Goal: Information Seeking & Learning: Learn about a topic

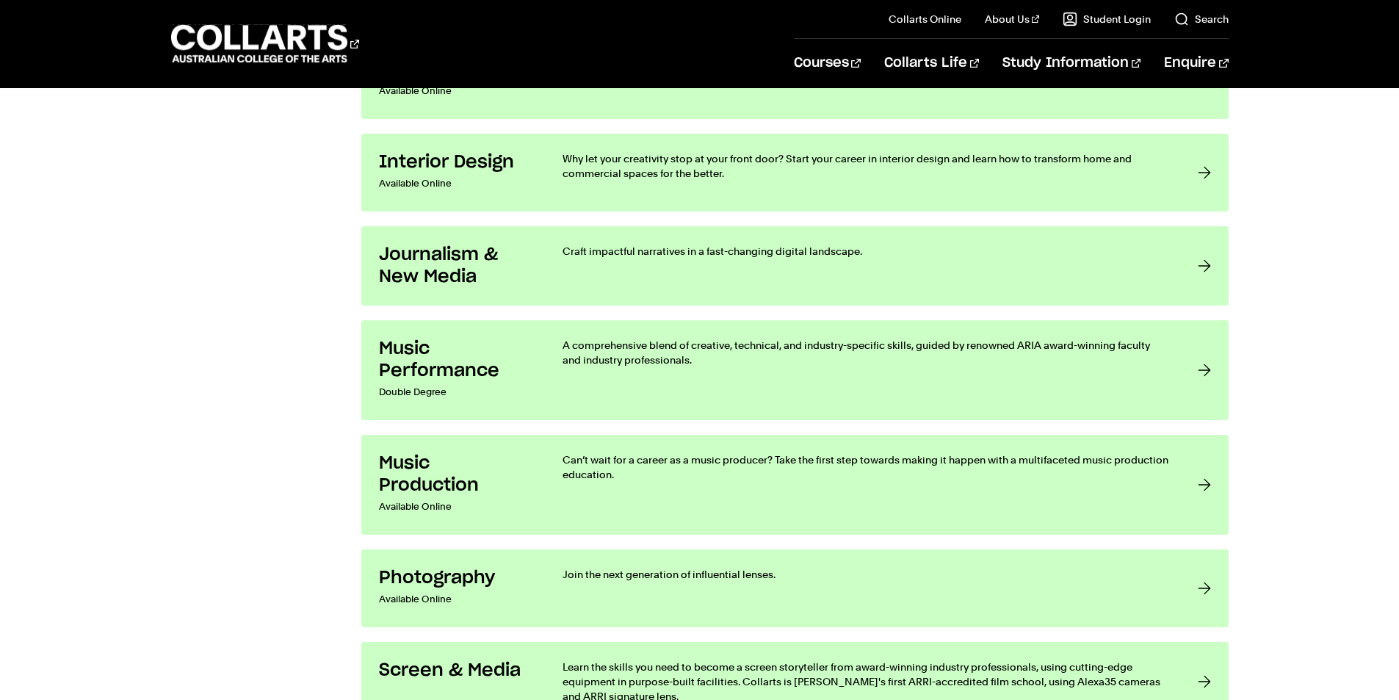
scroll to position [2717, 0]
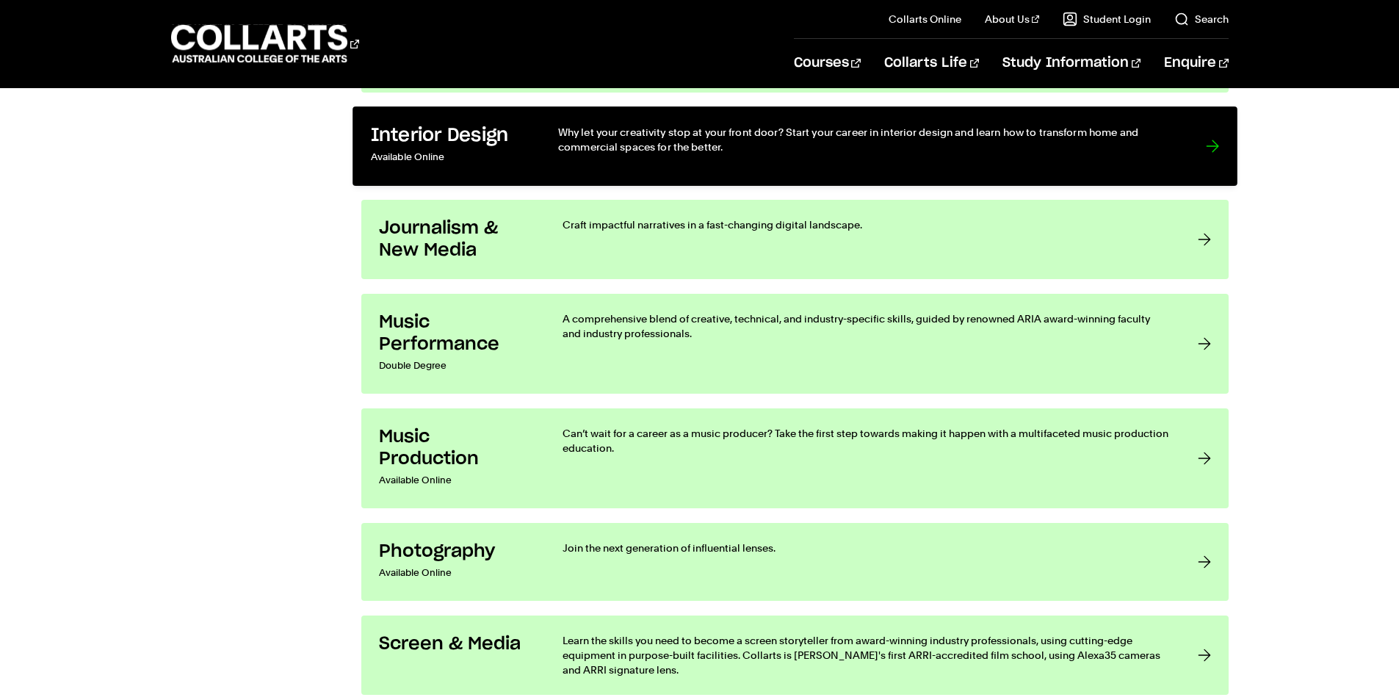
click at [1171, 144] on p "Why let your creativity stop at your front door? Start your career in interior …" at bounding box center [866, 140] width 618 height 30
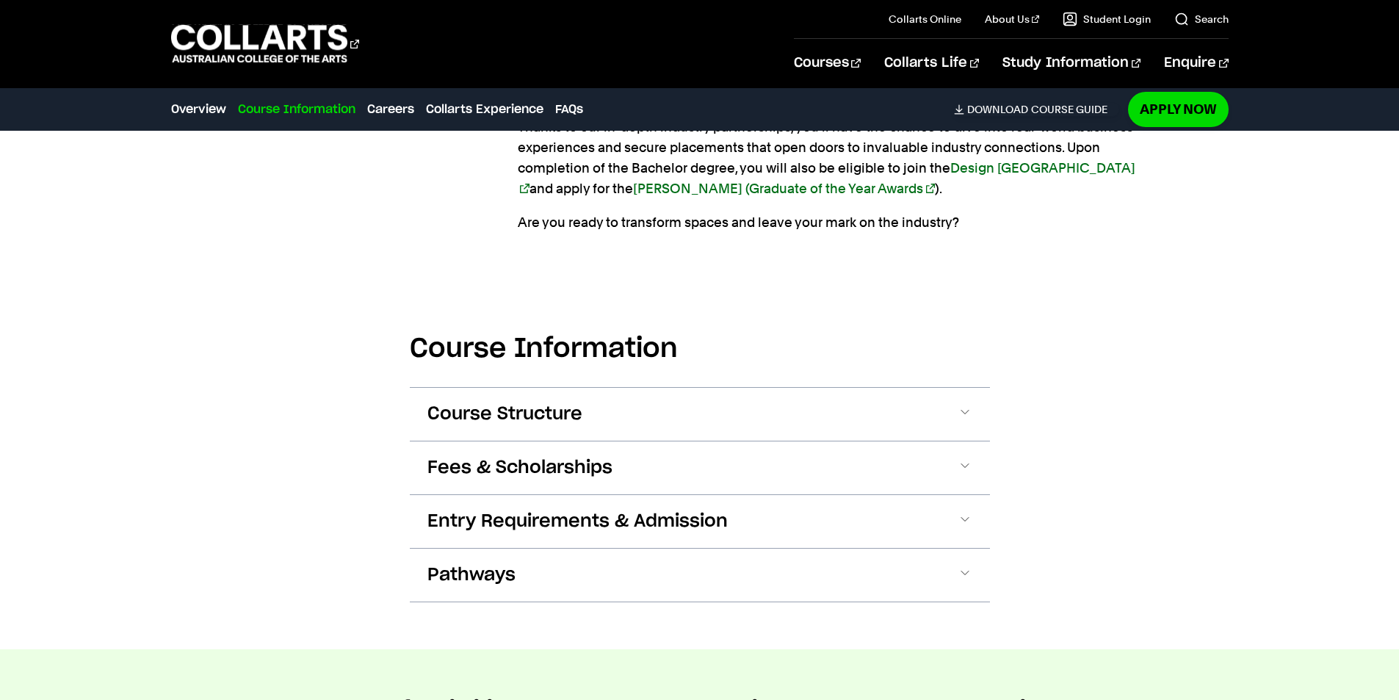
scroll to position [1469, 0]
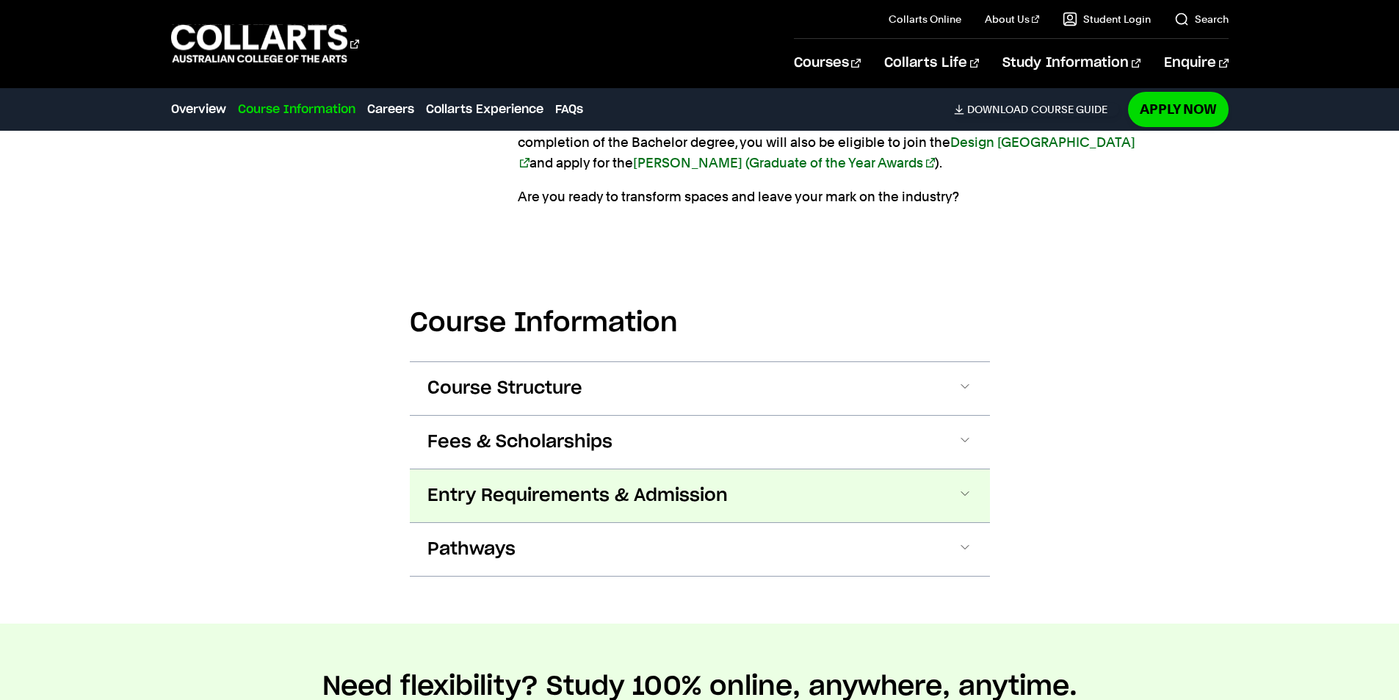
click at [971, 491] on span at bounding box center [965, 495] width 15 height 19
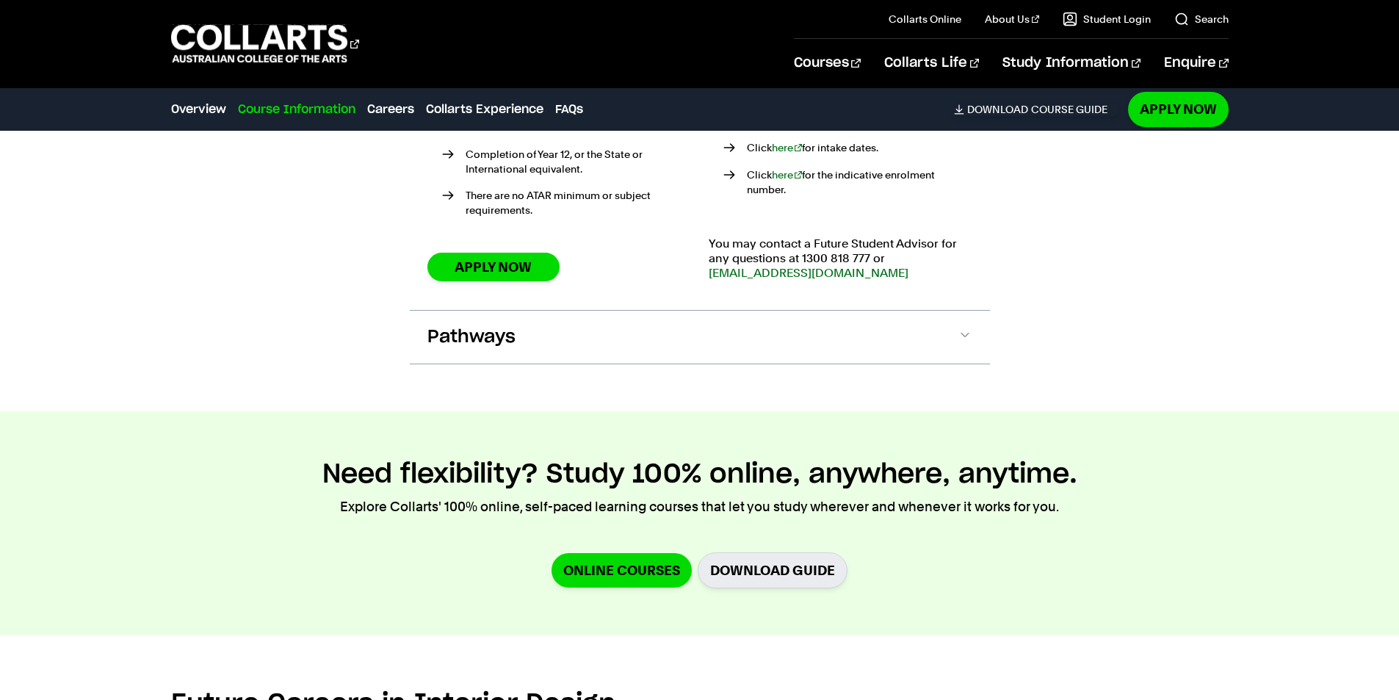
scroll to position [2099, 0]
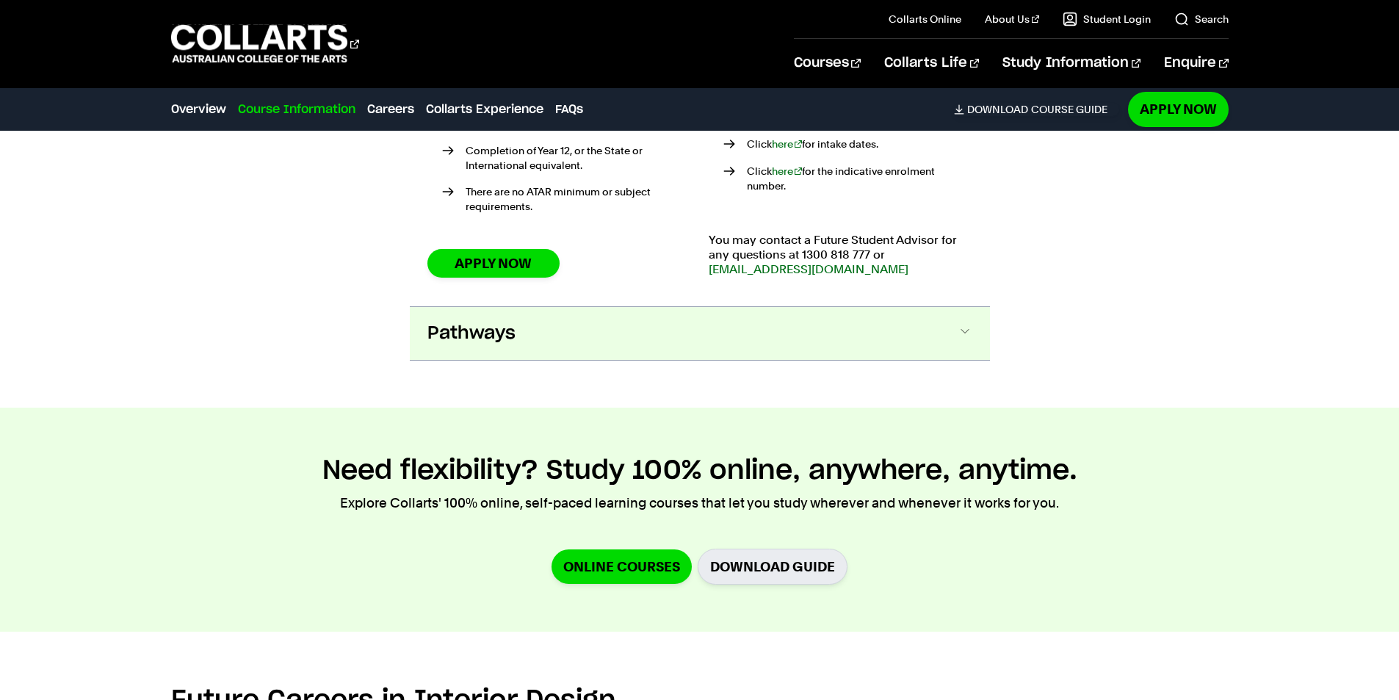
click at [966, 308] on button "Pathways" at bounding box center [700, 333] width 580 height 53
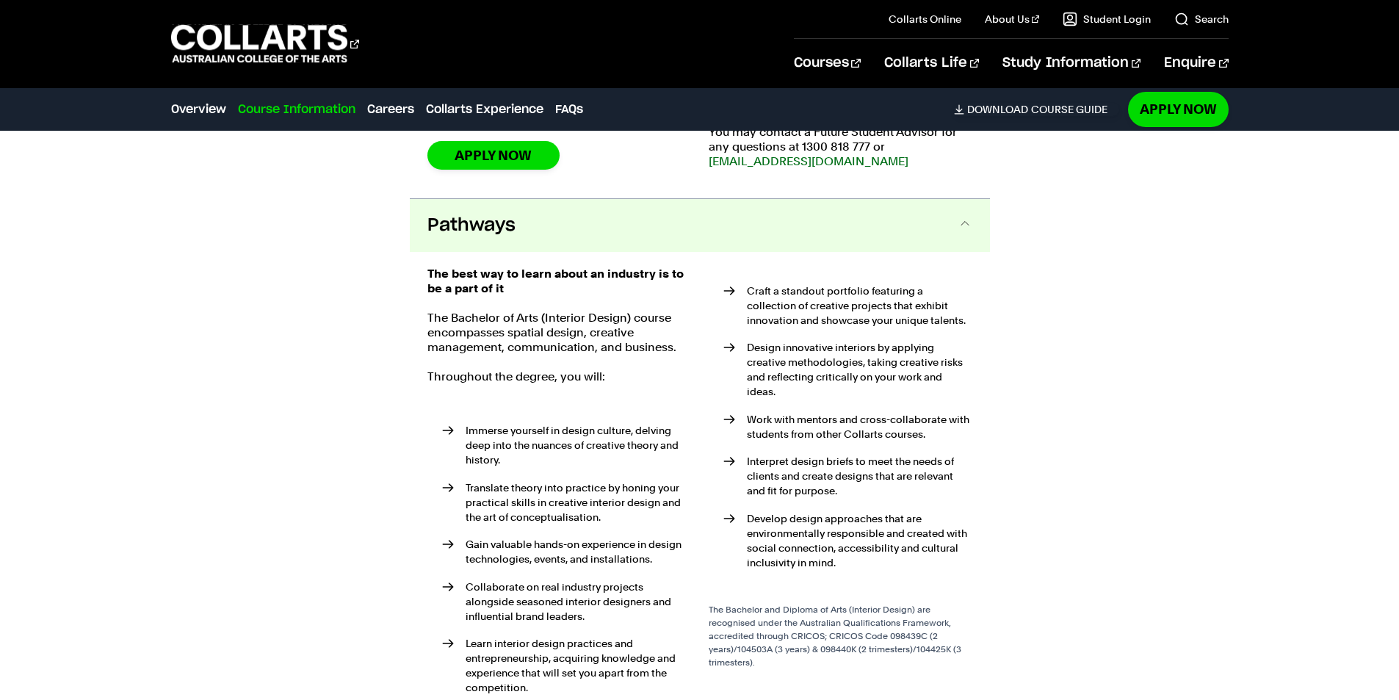
scroll to position [2186, 0]
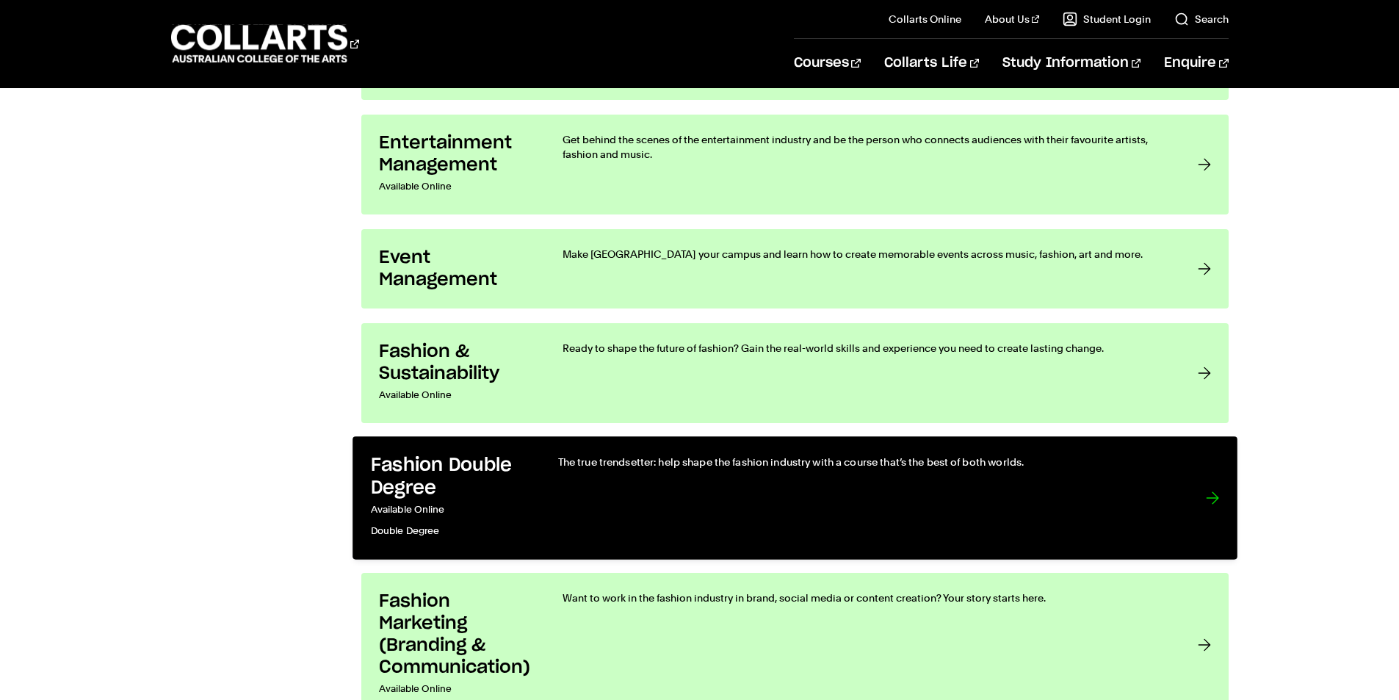
scroll to position [1616, 0]
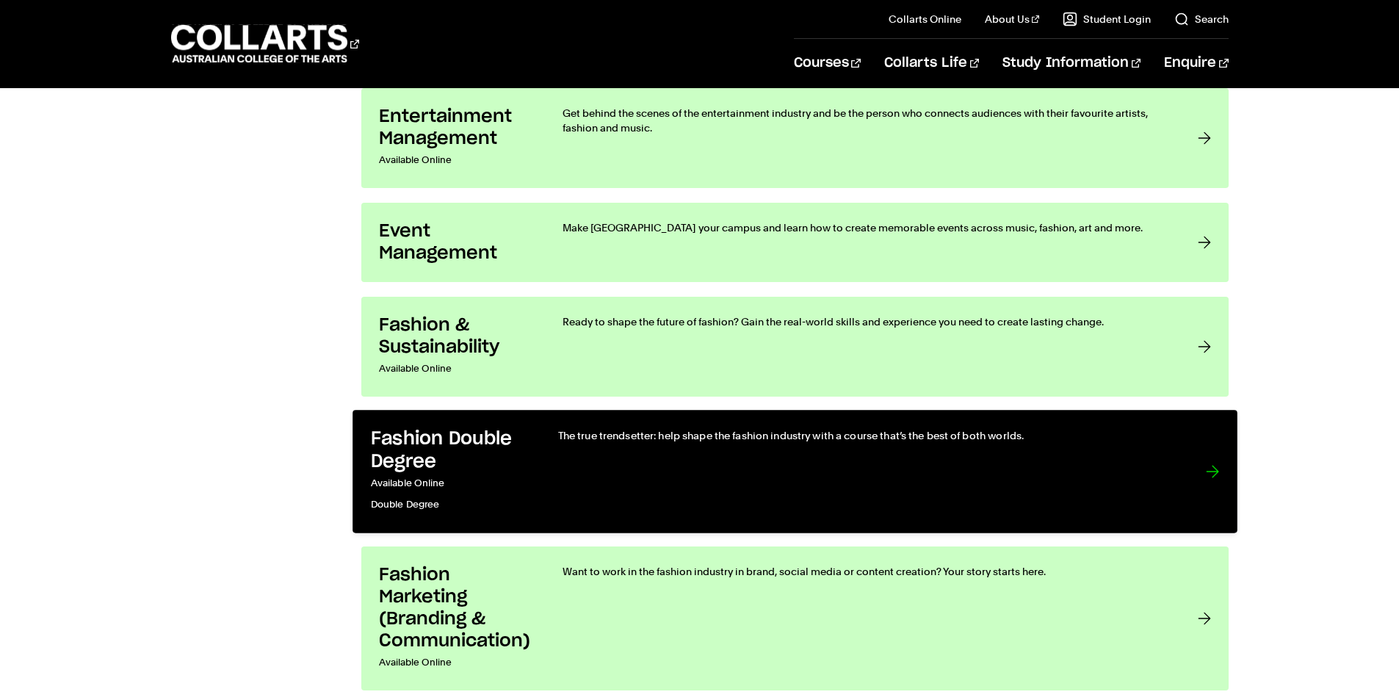
click at [1187, 460] on link "Fashion Double Degree Available Online Double Degree The true trendsetter: help…" at bounding box center [794, 471] width 885 height 123
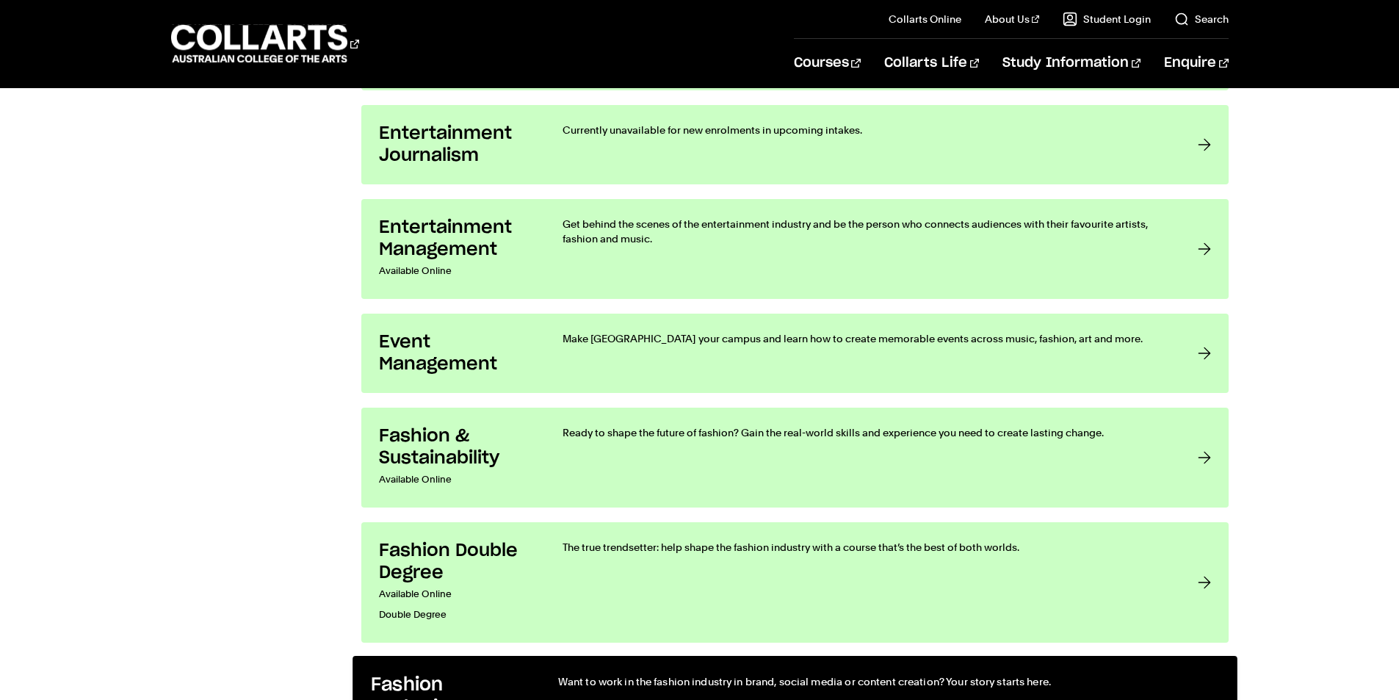
scroll to position [1395, 0]
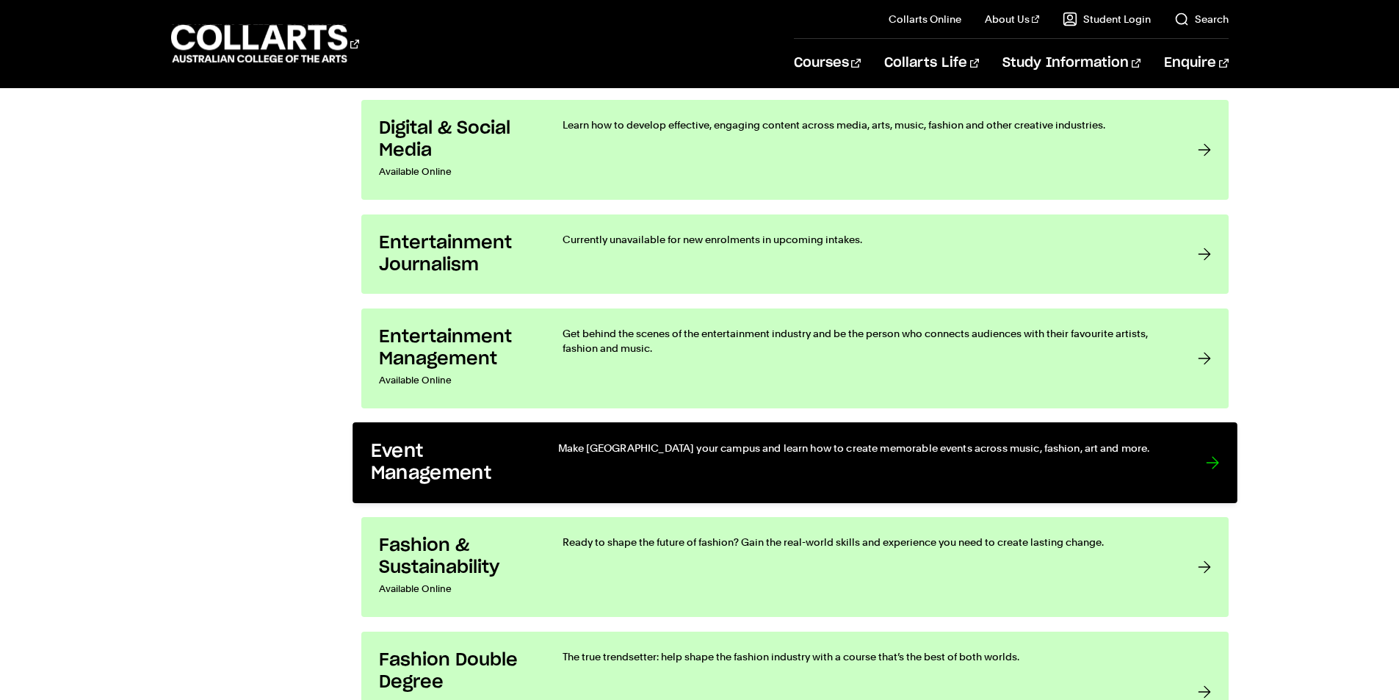
click at [1121, 466] on div "Make [GEOGRAPHIC_DATA] your campus and learn how to create memorable events acr…" at bounding box center [866, 463] width 618 height 45
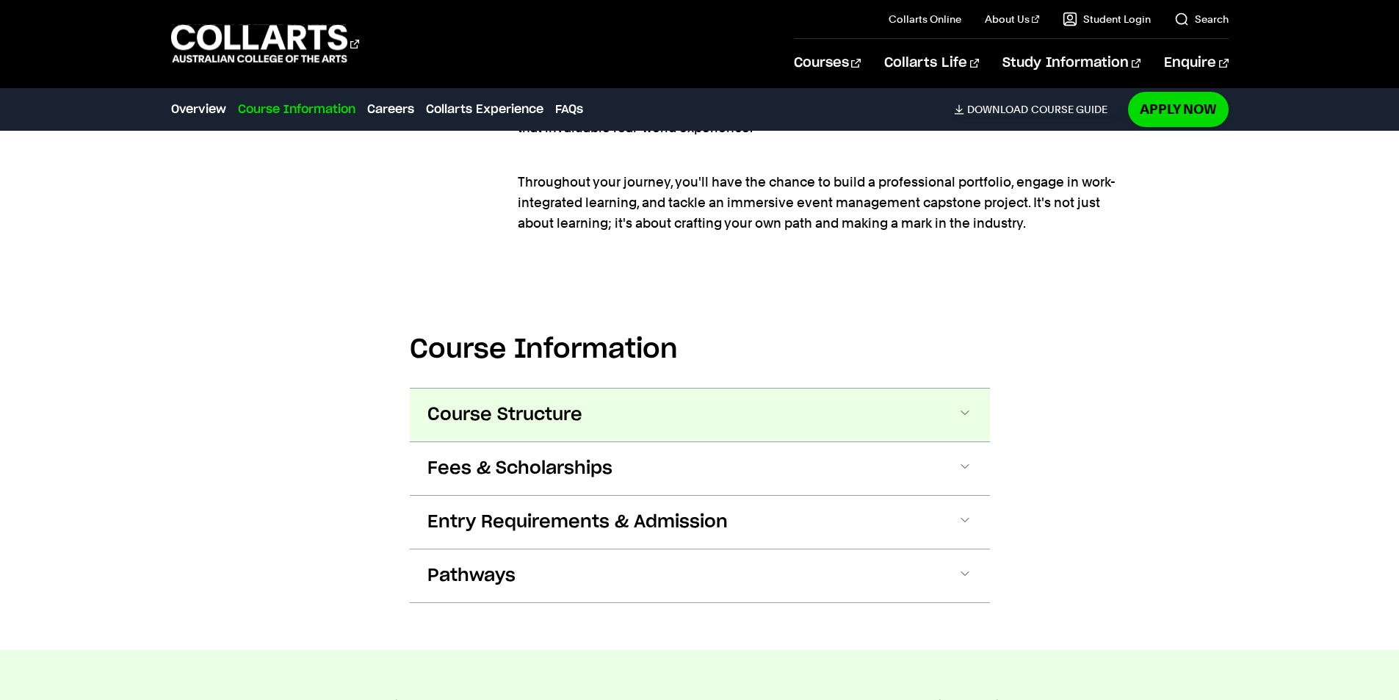
click at [969, 416] on span at bounding box center [965, 414] width 15 height 19
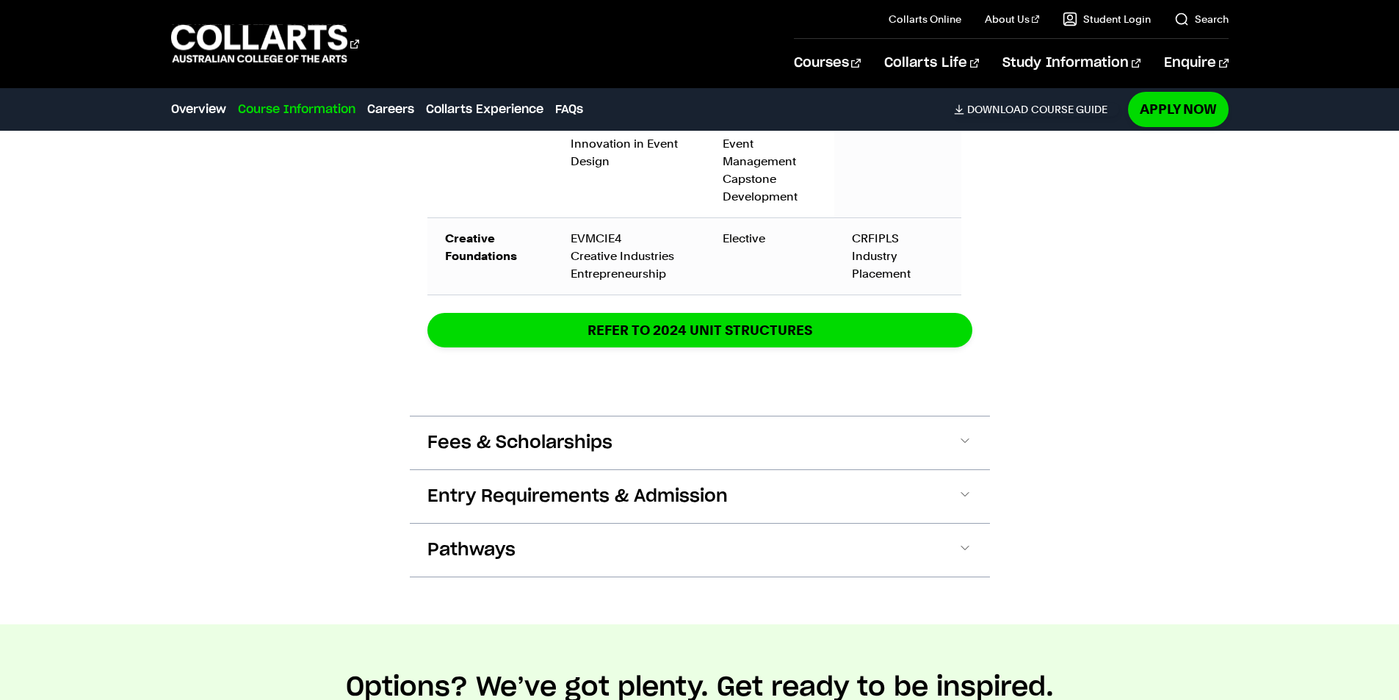
scroll to position [2606, 0]
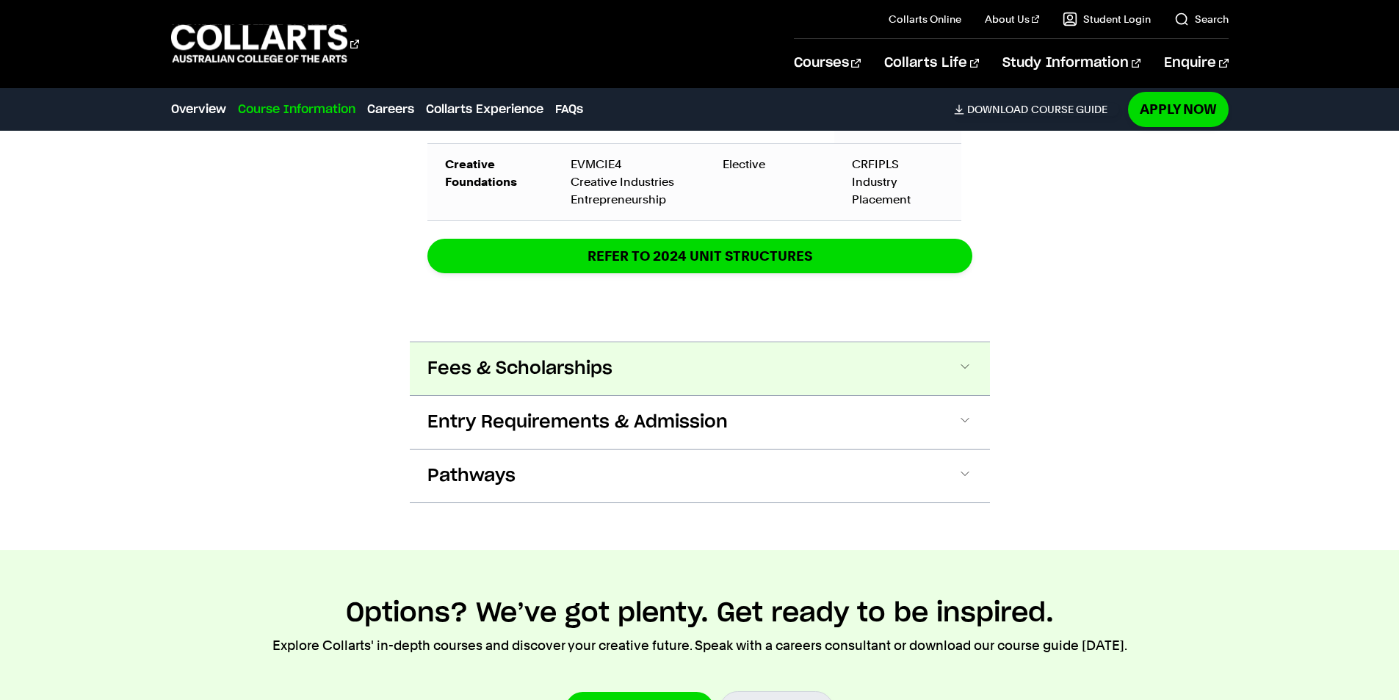
click at [966, 366] on span at bounding box center [965, 368] width 15 height 19
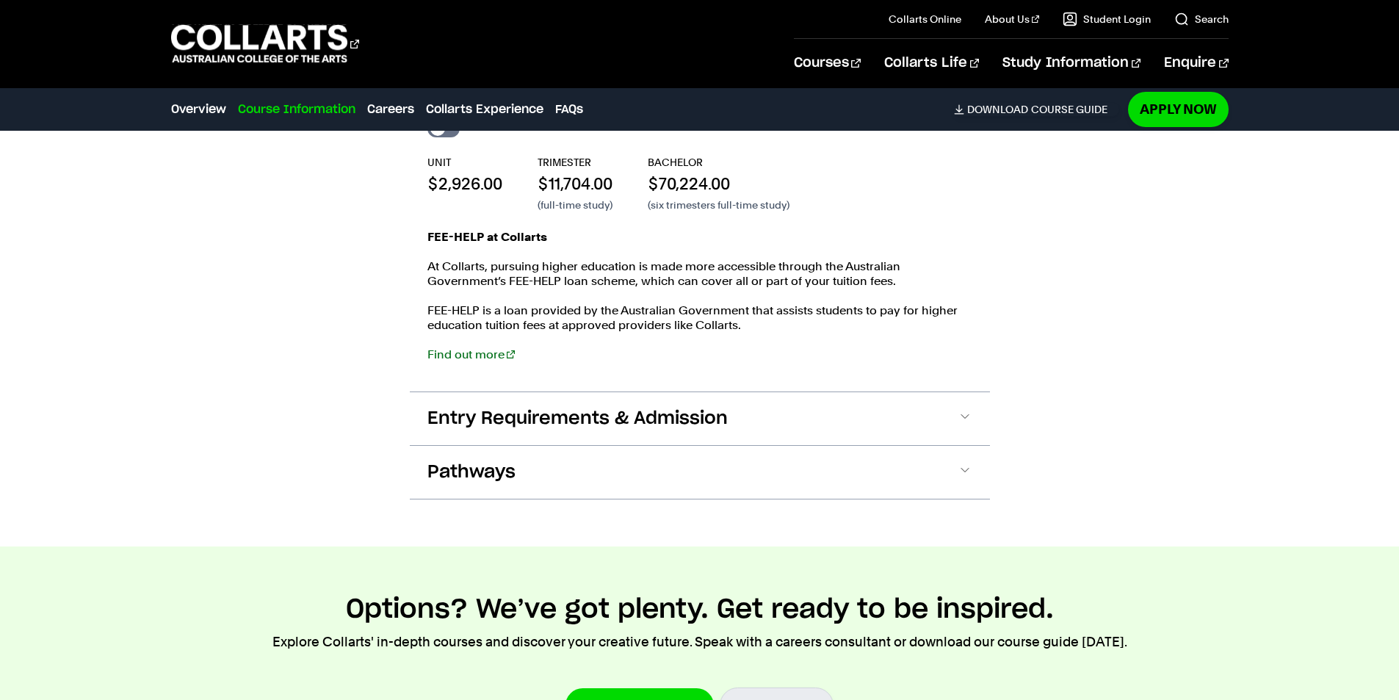
scroll to position [2963, 0]
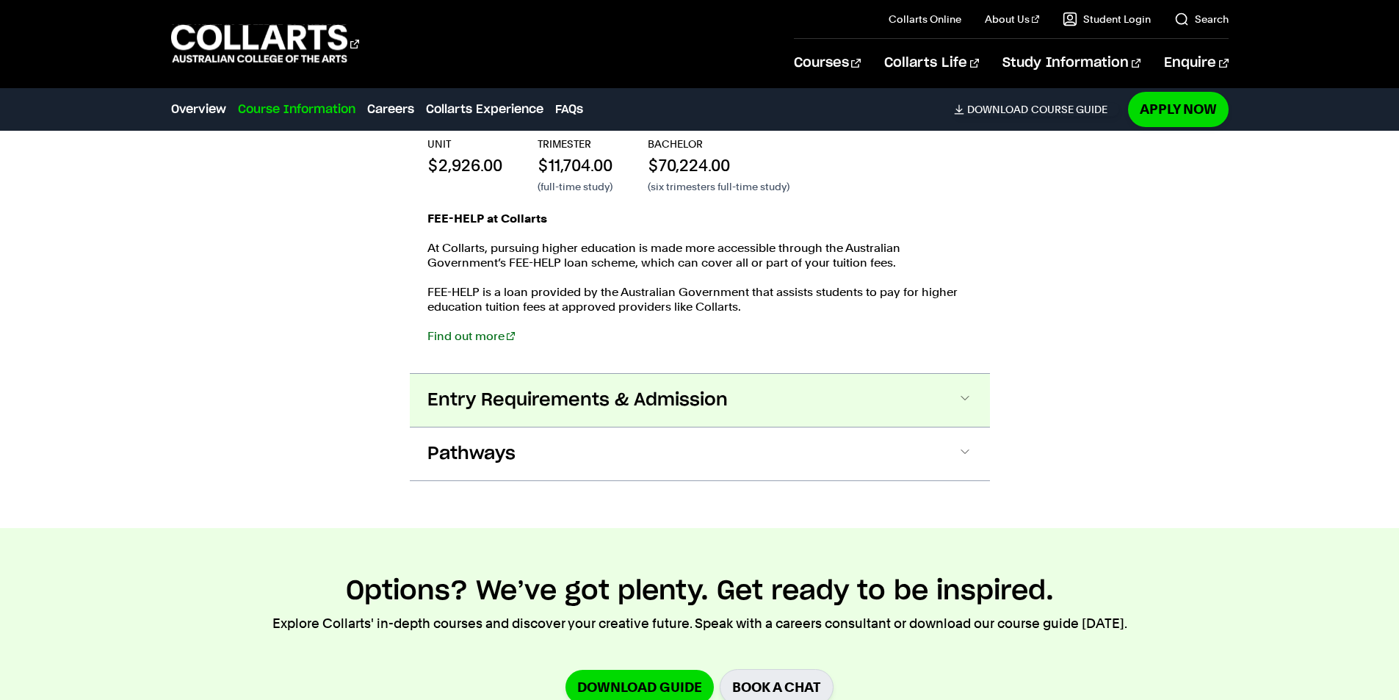
click at [963, 395] on span at bounding box center [965, 400] width 15 height 19
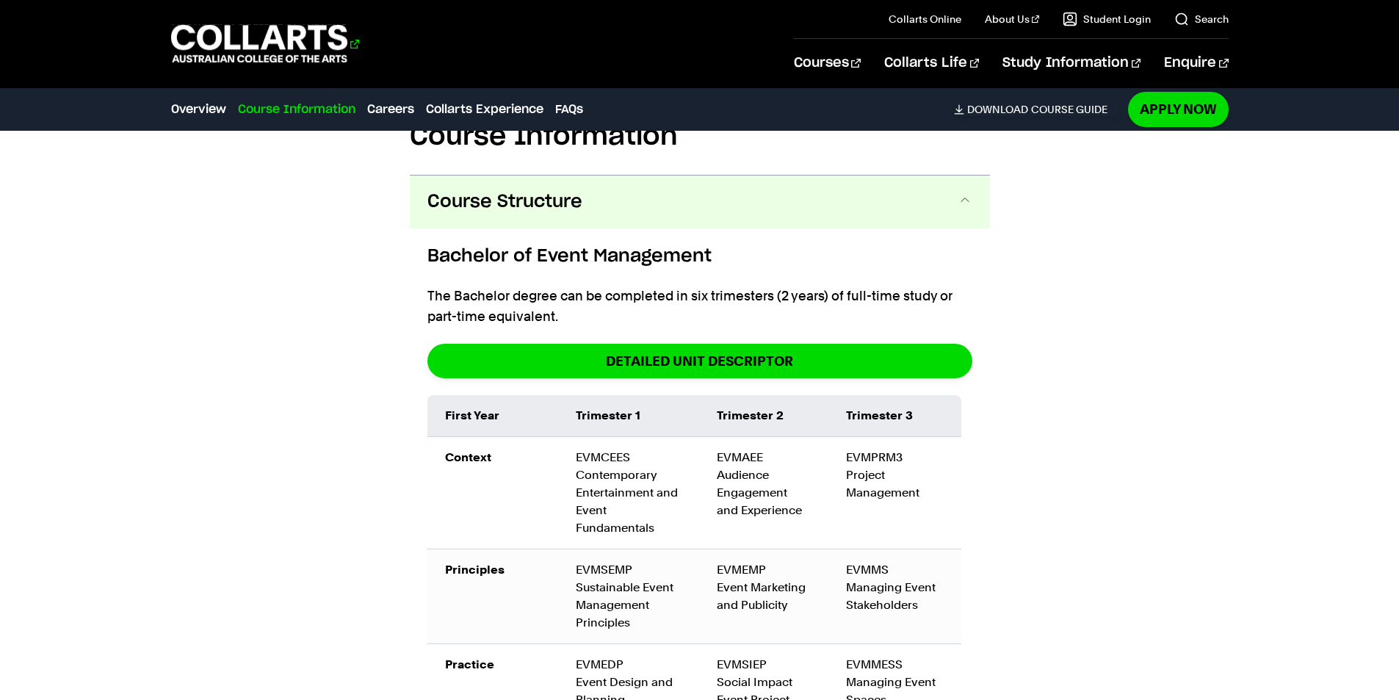
scroll to position [1589, 0]
